Goal: Communication & Community: Answer question/provide support

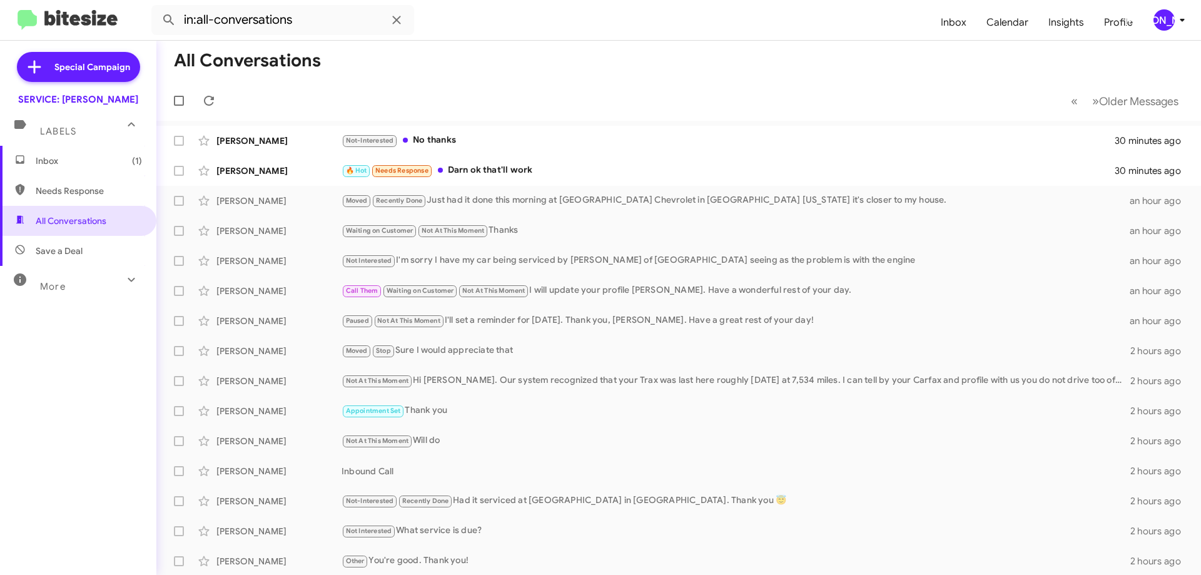
click at [559, 172] on div "🔥 Hot Needs Response Darn ok that'll work" at bounding box center [728, 170] width 774 height 14
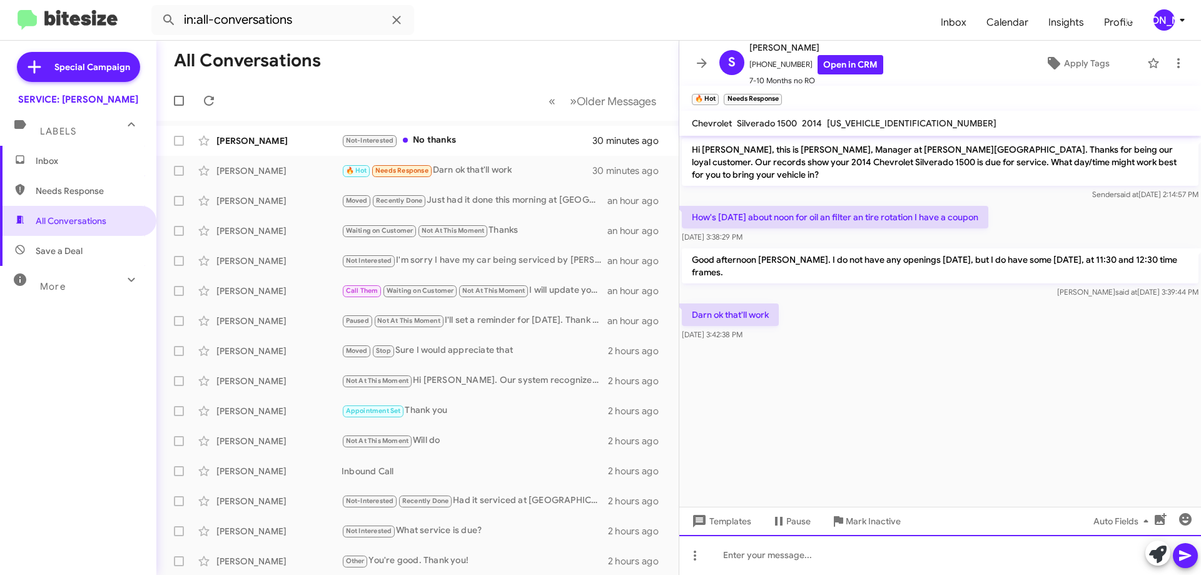
click at [852, 553] on div at bounding box center [940, 555] width 522 height 40
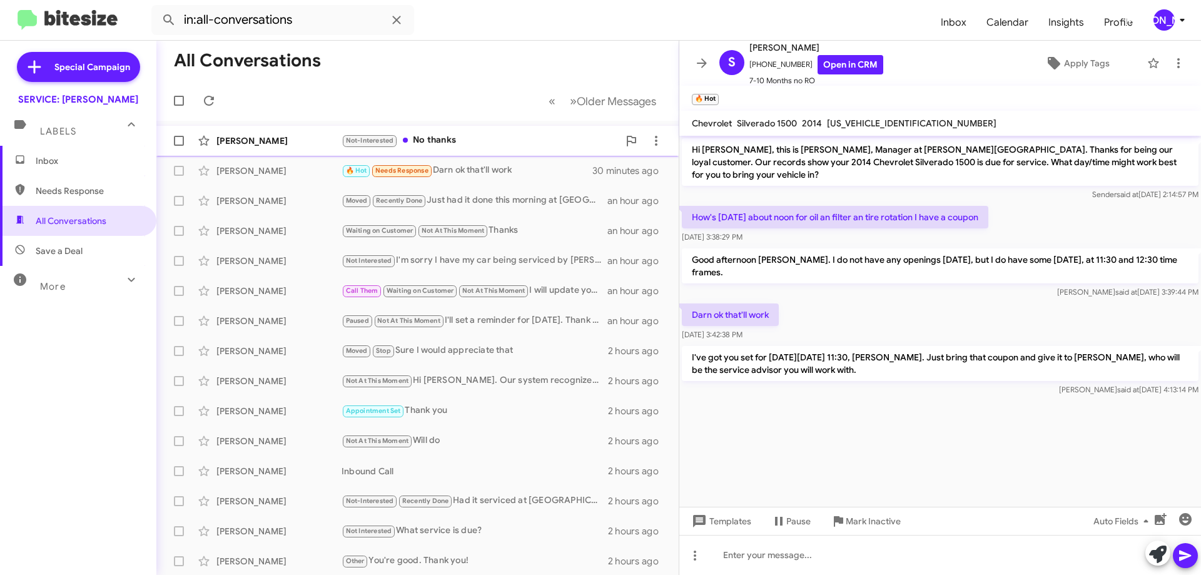
click at [499, 140] on div "Not-Interested No thanks" at bounding box center [479, 140] width 277 height 14
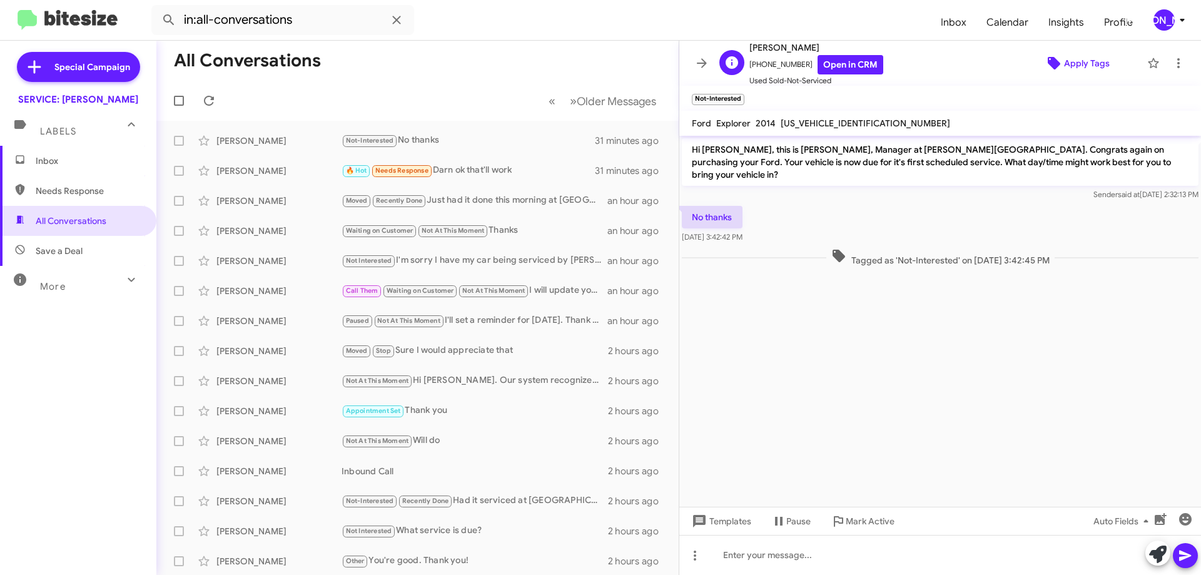
click at [1046, 58] on icon at bounding box center [1053, 63] width 15 height 15
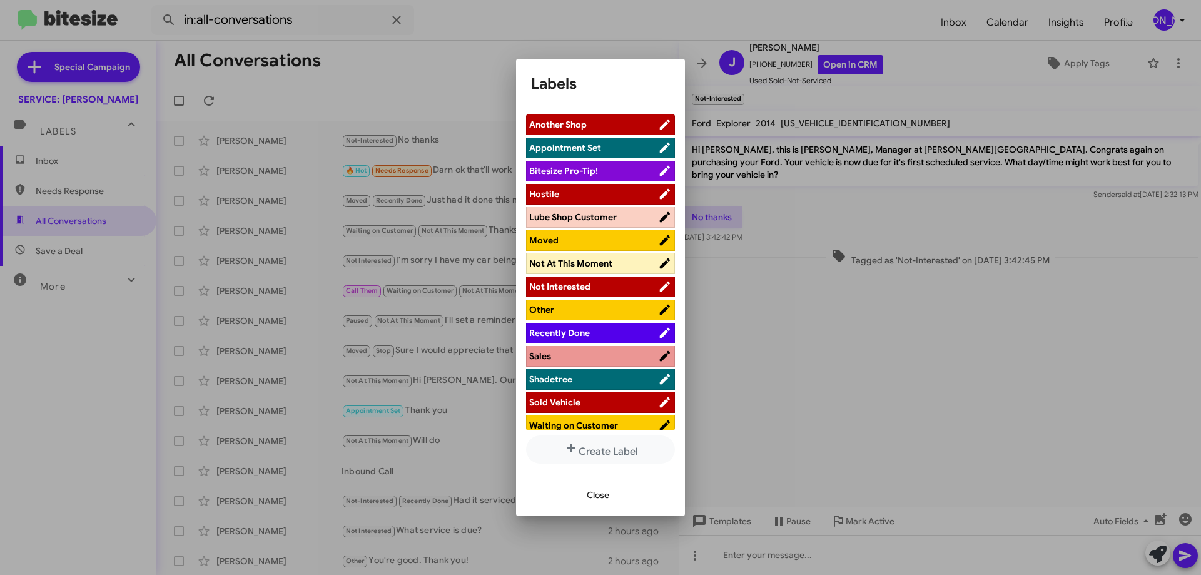
click at [597, 280] on span "Not Interested" at bounding box center [593, 286] width 129 height 13
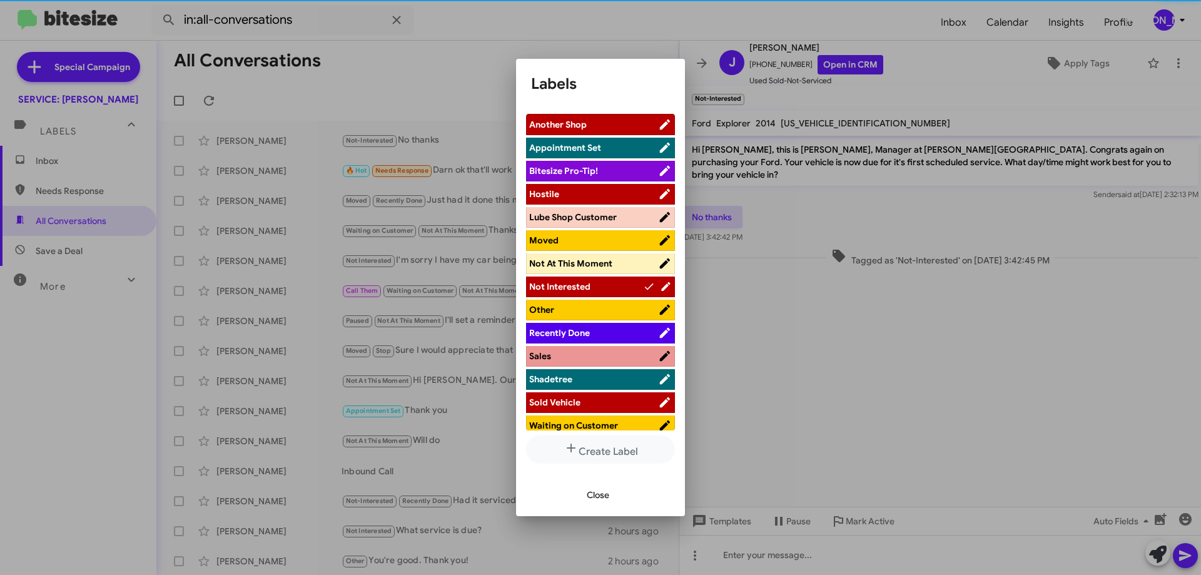
click at [594, 494] on span "Close" at bounding box center [598, 494] width 23 height 23
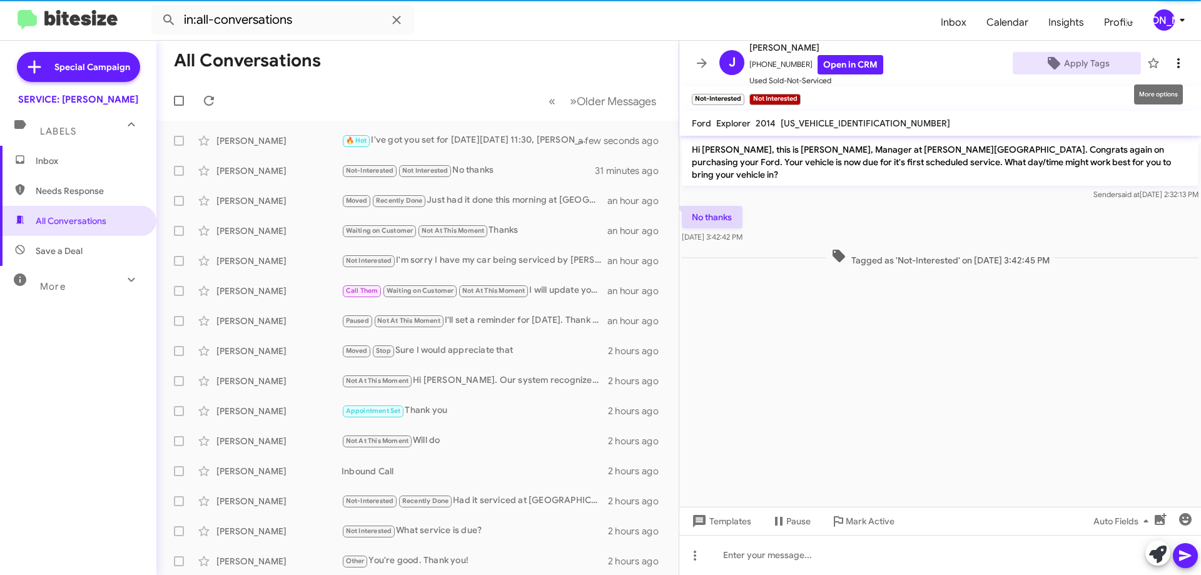
click at [1177, 59] on icon at bounding box center [1178, 63] width 3 height 10
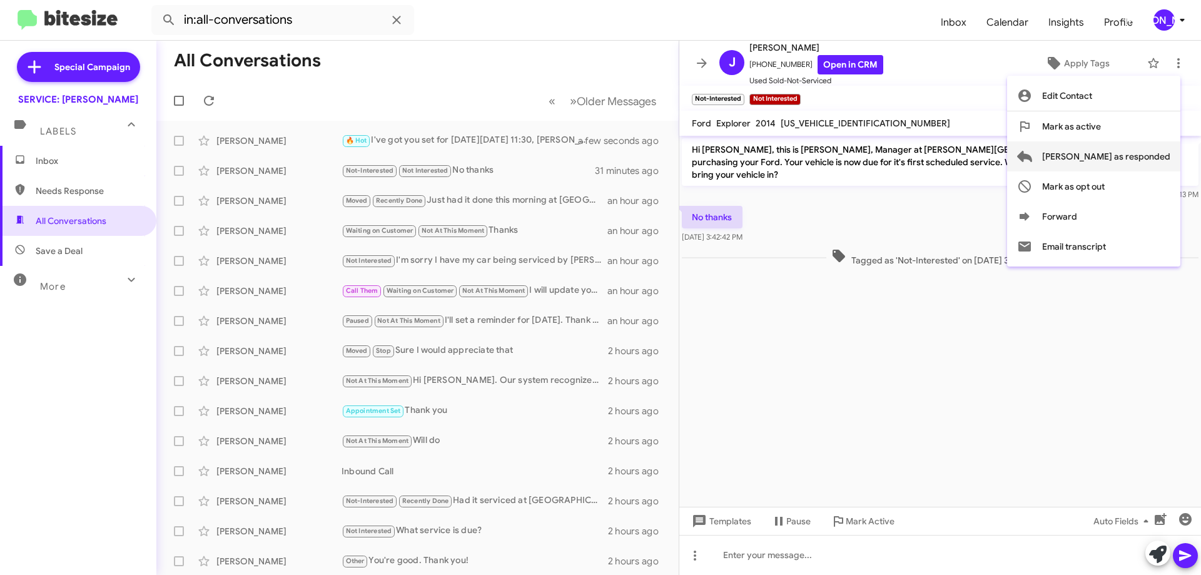
click at [1129, 148] on span "[PERSON_NAME] as responded" at bounding box center [1106, 156] width 128 height 30
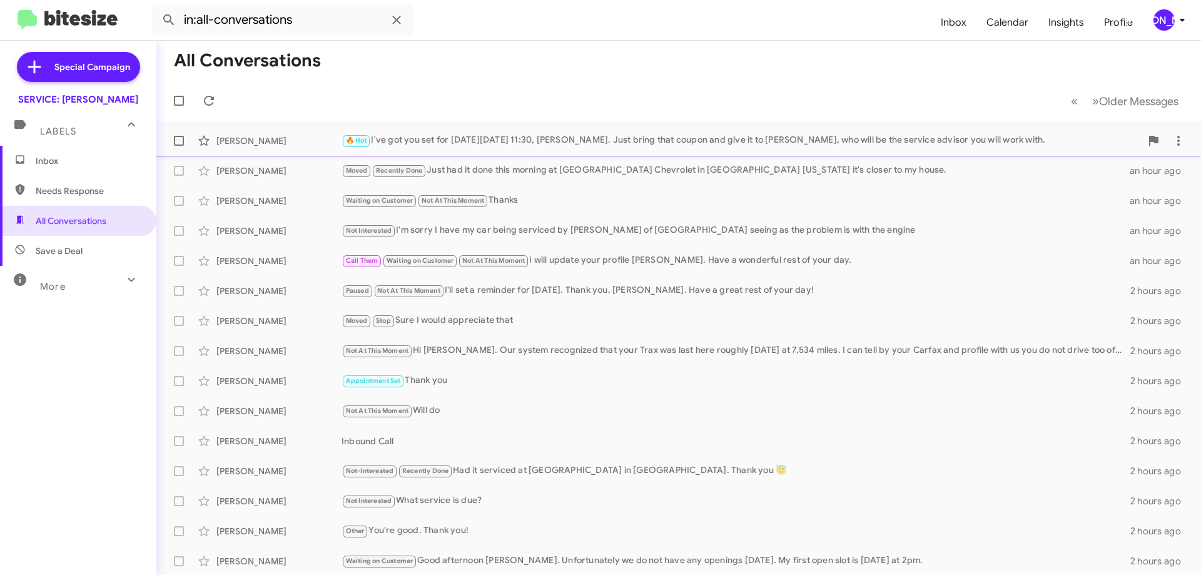
click at [471, 137] on div "🔥 Hot I've got you set for [DATE][DATE] 11:30, [PERSON_NAME]. Just bring that c…" at bounding box center [740, 140] width 799 height 14
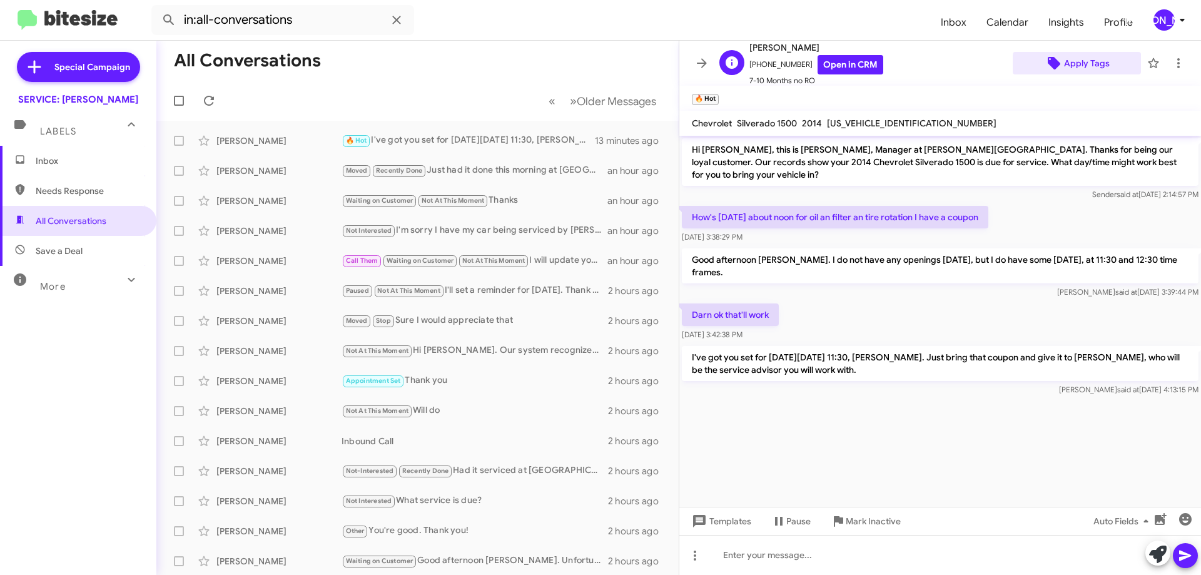
click at [1073, 64] on span "Apply Tags" at bounding box center [1087, 63] width 46 height 23
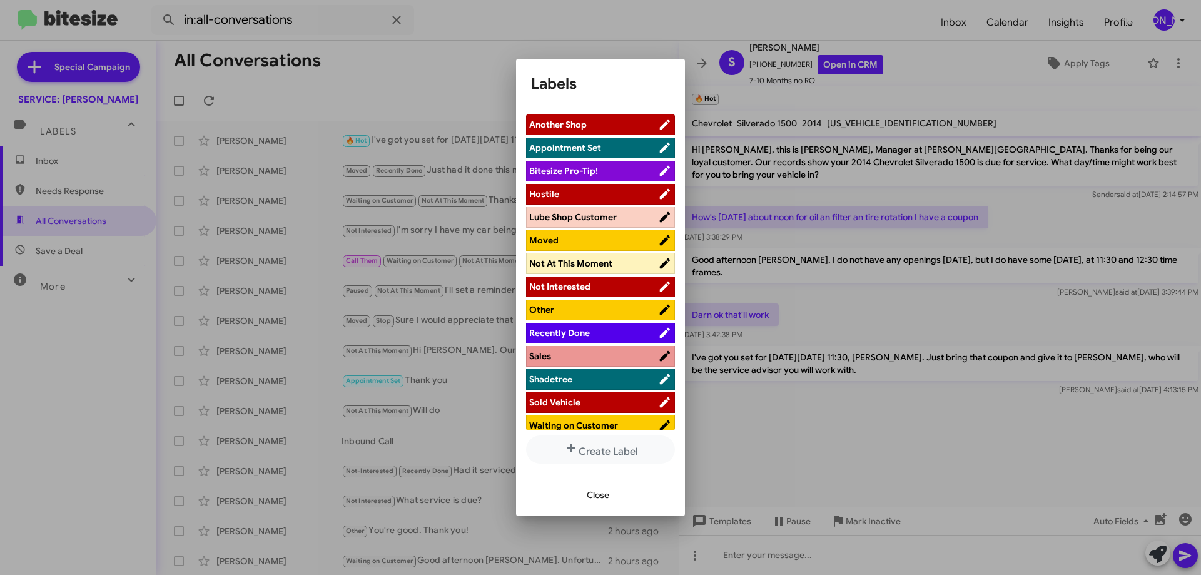
click at [600, 147] on span "Appointment Set" at bounding box center [593, 147] width 129 height 13
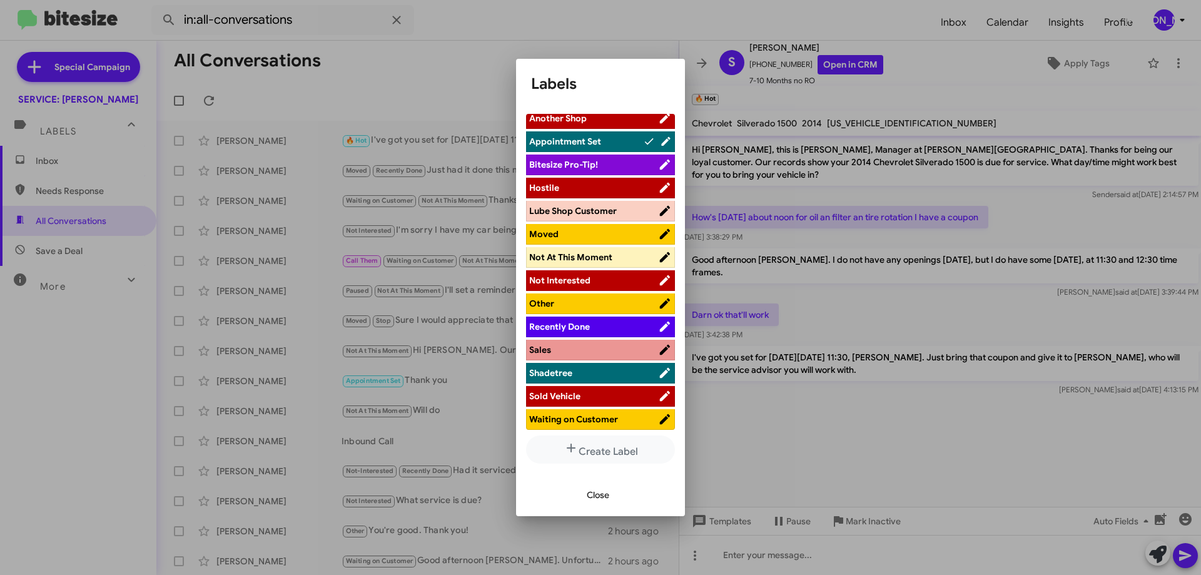
scroll to position [8, 0]
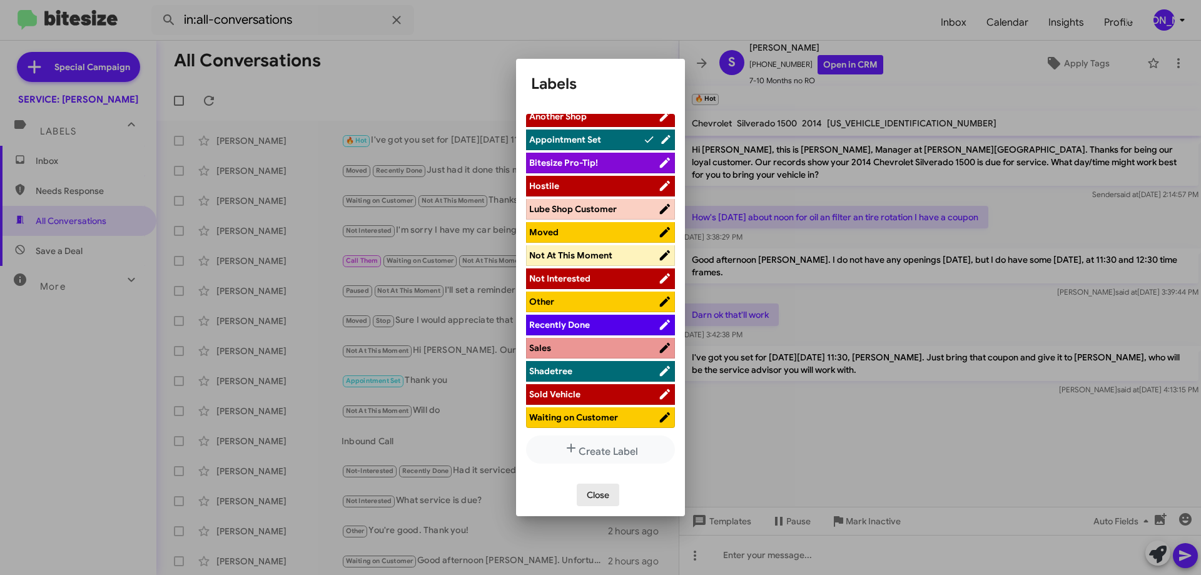
click at [603, 494] on span "Close" at bounding box center [598, 494] width 23 height 23
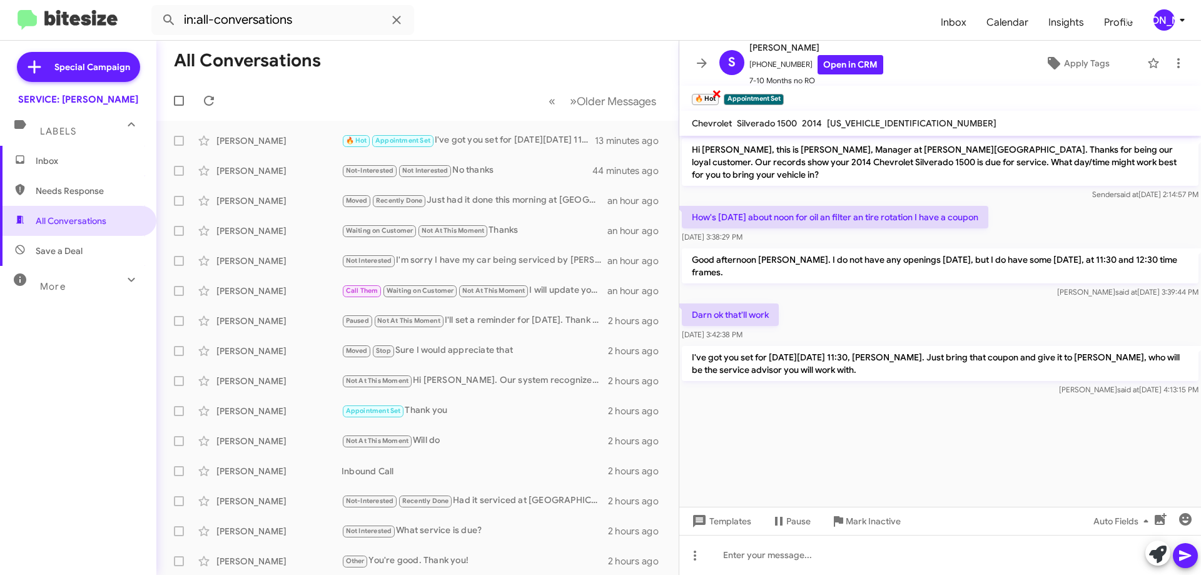
click at [716, 91] on span "×" at bounding box center [717, 93] width 10 height 15
click at [1175, 55] on button at bounding box center [1178, 63] width 25 height 25
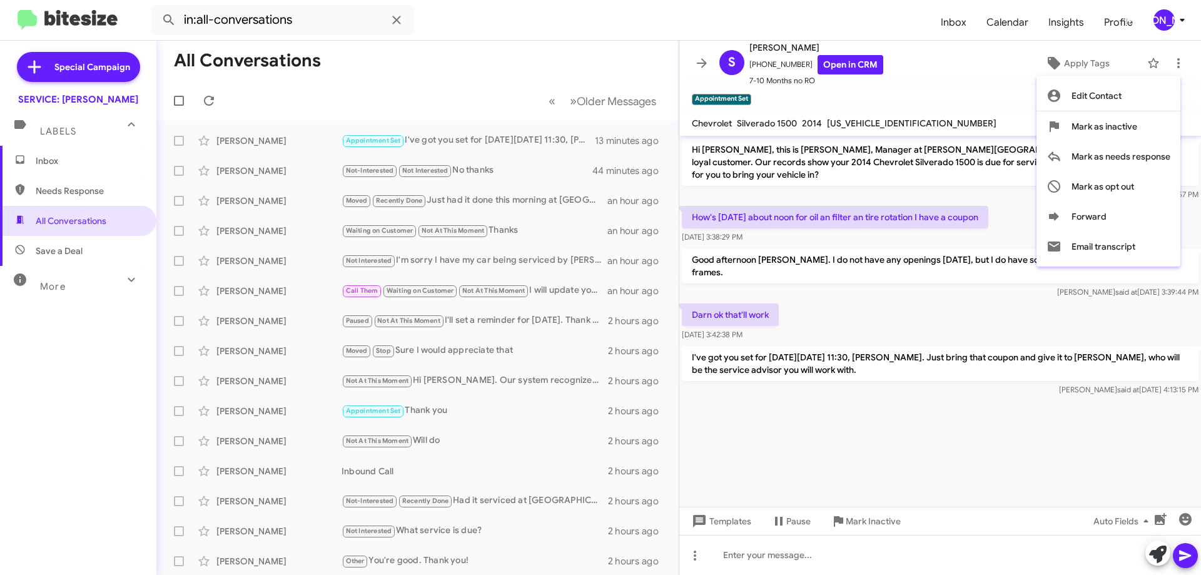
click at [1173, 56] on div at bounding box center [600, 287] width 1201 height 575
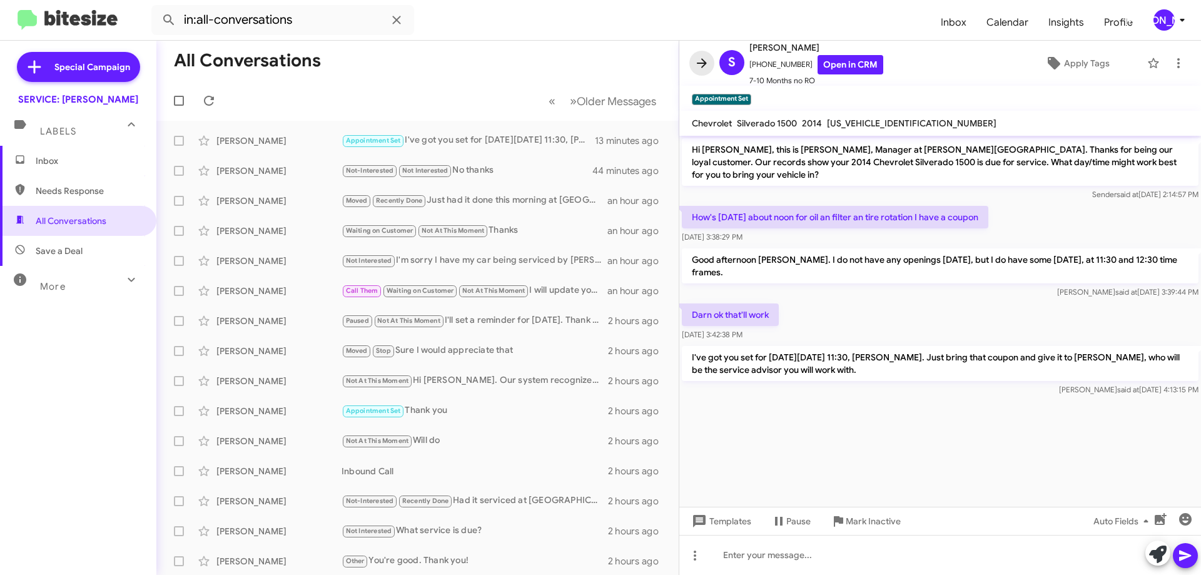
click at [709, 54] on button at bounding box center [701, 63] width 25 height 25
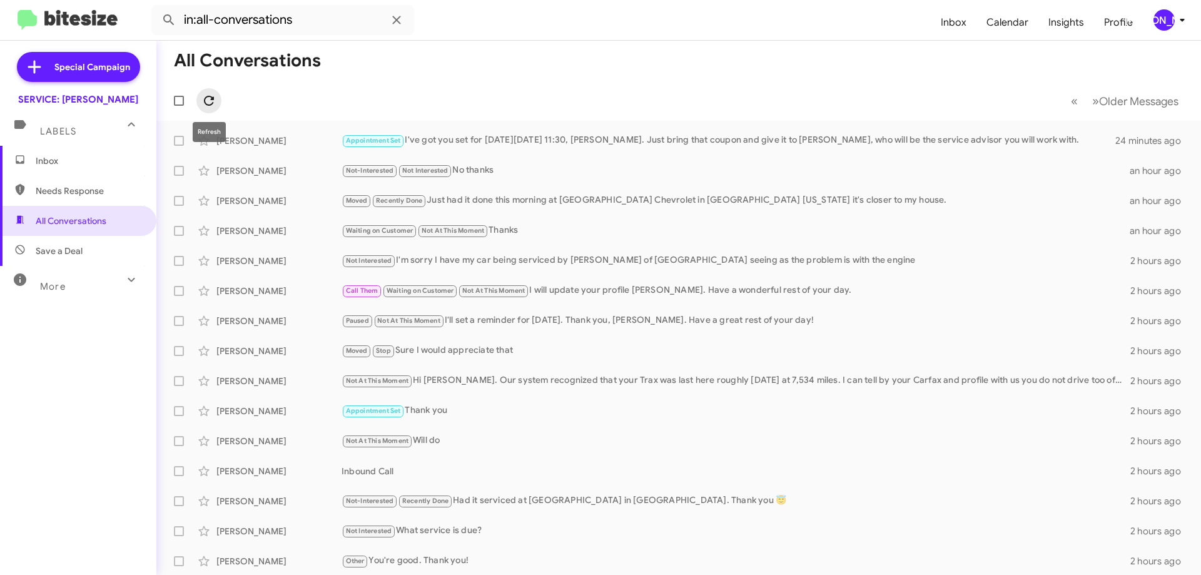
click at [206, 100] on icon at bounding box center [208, 100] width 15 height 15
